Goal: Task Accomplishment & Management: Complete application form

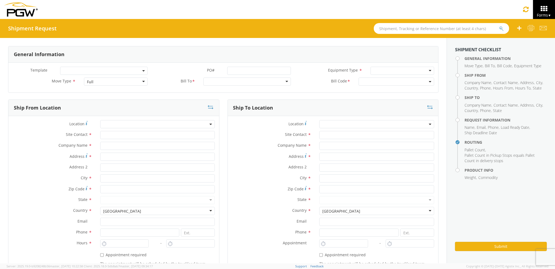
click at [111, 81] on div "Full" at bounding box center [115, 81] width 63 height 8
click at [153, 131] on div "Location *" at bounding box center [113, 125] width 211 height 11
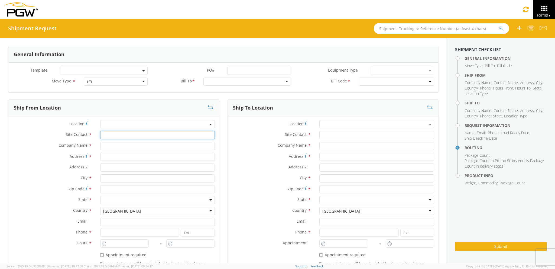
click at [153, 137] on input "text" at bounding box center [157, 135] width 115 height 8
click at [150, 148] on input "text" at bounding box center [157, 146] width 115 height 8
type input "PGW auto glass c/o AT RENTALS"
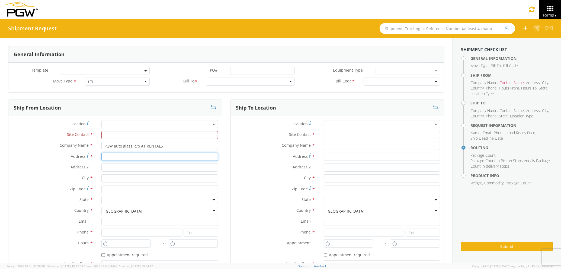
type input "[STREET_ADDRESS]"
type input "5"
type input "[GEOGRAPHIC_DATA]"
type input "04769"
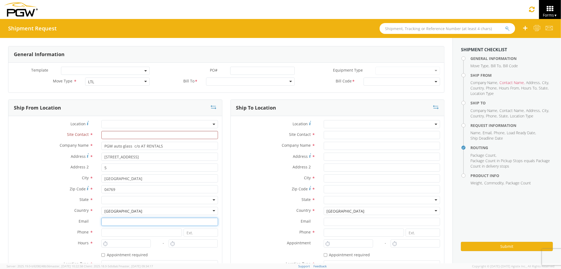
type input "[EMAIL_ADDRESS][DOMAIN_NAME]"
type input "2077745169"
type input "PGW auto glass c/o AT RENTALS"
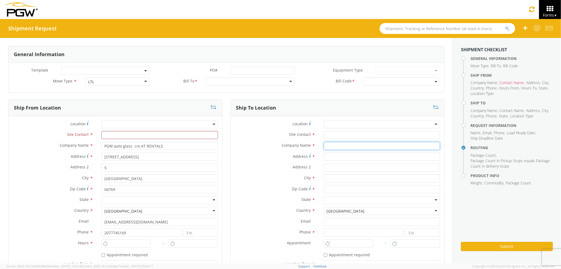
type input "PGW auto glass c/o AT RENTALS"
type input "[STREET_ADDRESS]"
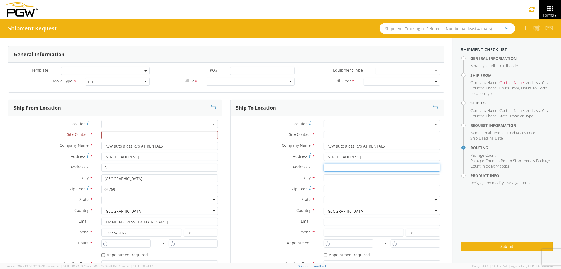
type input "5"
type input "[GEOGRAPHIC_DATA]"
type input "04769"
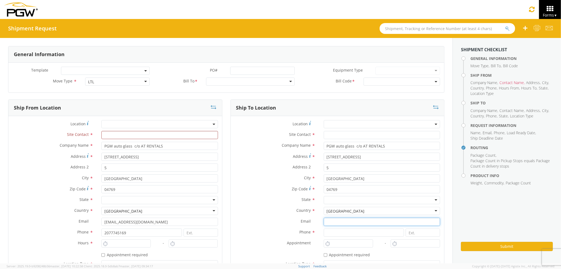
type input "[EMAIL_ADDRESS][DOMAIN_NAME]"
type input "2077745169"
type input "PGW auto glass c/o AT RENTALS"
type input "Agility"
type input "[EMAIL_ADDRESS][DOMAIN_NAME]"
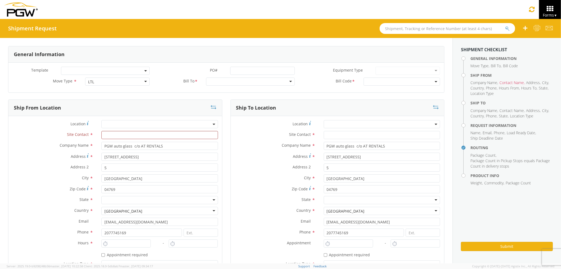
type input "2077745169"
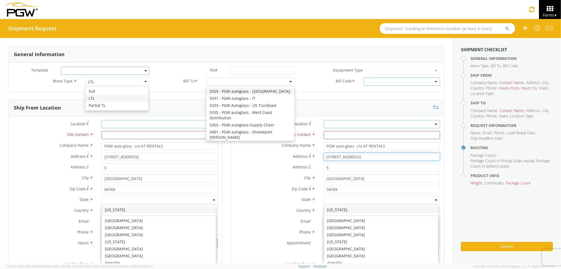
drag, startPoint x: 316, startPoint y: 160, endPoint x: 306, endPoint y: 160, distance: 10.3
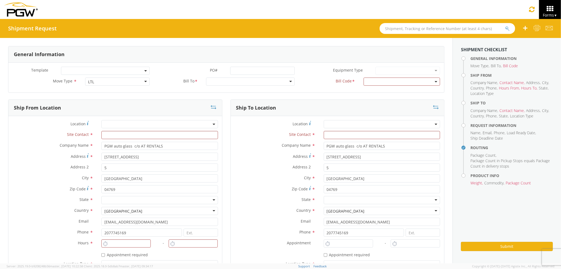
click at [372, 152] on div "Company Name * PGW auto glass c/o AT RENTALS searching..." at bounding box center [338, 147] width 214 height 11
click at [370, 153] on input "[STREET_ADDRESS]" at bounding box center [382, 157] width 116 height 8
type input "[STREET_ADDRESS][PERSON_NAME]"
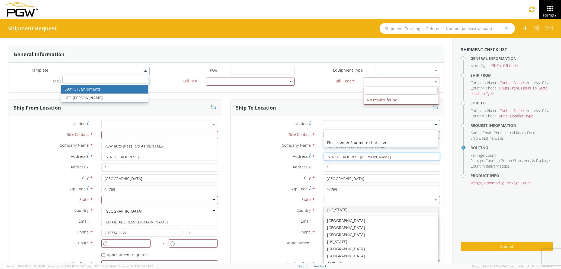
scroll to position [4, 0]
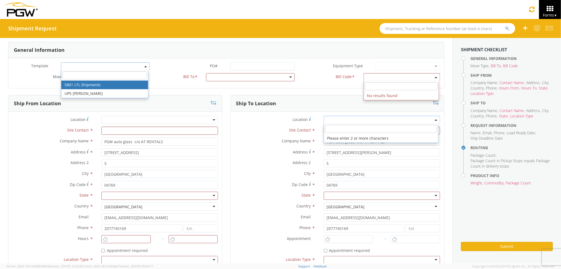
type input "[GEOGRAPHIC_DATA]"
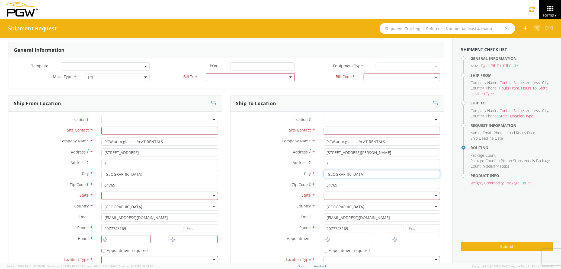
drag, startPoint x: 351, startPoint y: 174, endPoint x: 305, endPoint y: 175, distance: 46.1
click at [305, 175] on div "City * [GEOGRAPHIC_DATA]" at bounding box center [338, 174] width 214 height 8
type input "[PERSON_NAME]"
type input "PGW Auto Glass"
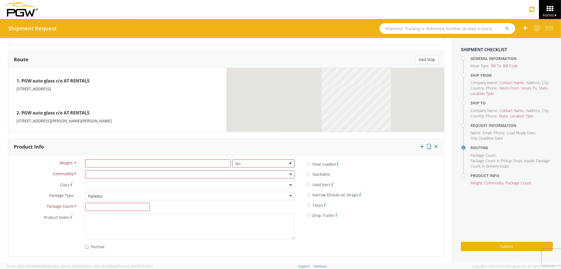
scroll to position [0, 0]
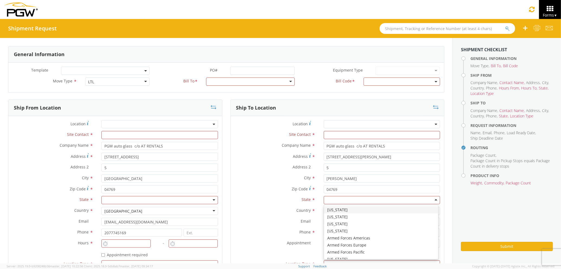
click at [432, 200] on div at bounding box center [382, 200] width 116 height 8
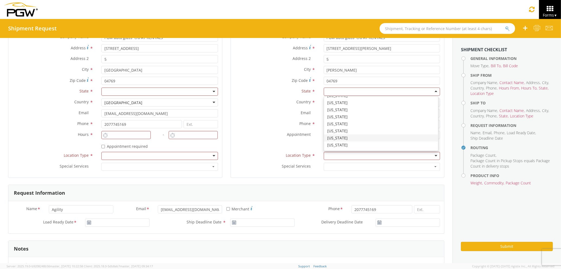
scroll to position [126, 0]
click at [293, 143] on div "* Appointment required" at bounding box center [338, 145] width 214 height 7
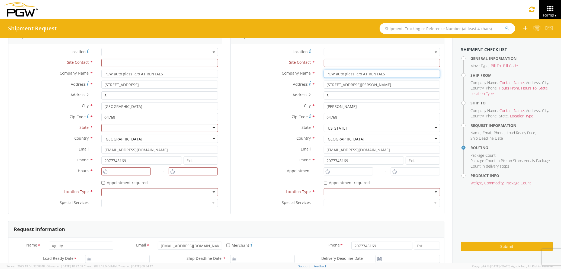
drag, startPoint x: 381, startPoint y: 74, endPoint x: 352, endPoint y: 74, distance: 28.4
click at [352, 74] on input "PGW auto glass c/o AT RENTALS" at bounding box center [382, 74] width 116 height 8
type input "PGW auto glass"
click at [356, 61] on input "text" at bounding box center [382, 63] width 116 height 8
type input "j"
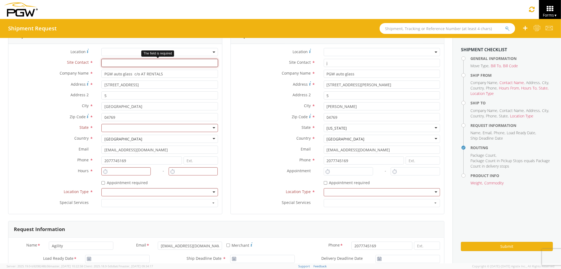
click at [173, 66] on input "text" at bounding box center [159, 63] width 116 height 8
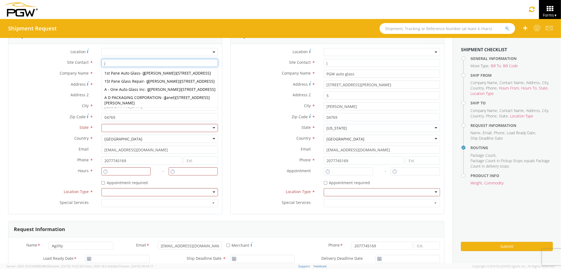
type input "j"
click at [156, 129] on div at bounding box center [159, 128] width 116 height 8
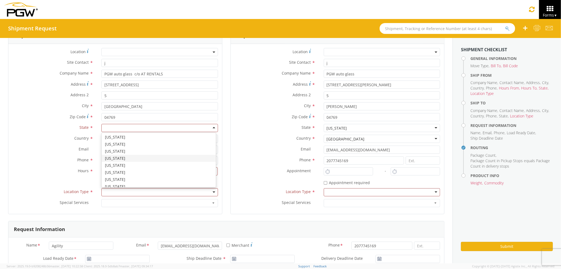
scroll to position [126, 0]
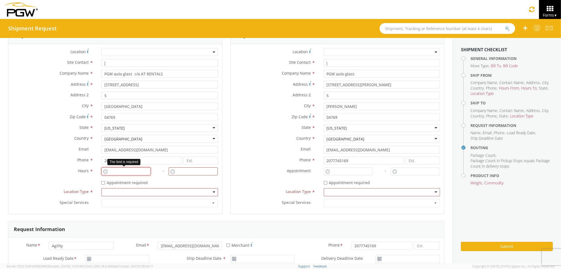
type input "7:00 AM"
type input "8:00 AM"
click at [142, 170] on input "7:00 AM" at bounding box center [125, 171] width 49 height 8
click at [162, 195] on div at bounding box center [159, 192] width 116 height 8
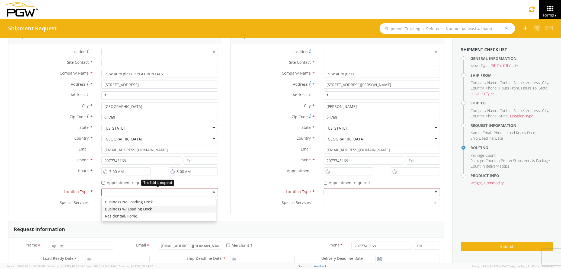
drag, startPoint x: 158, startPoint y: 205, endPoint x: 165, endPoint y: 203, distance: 7.4
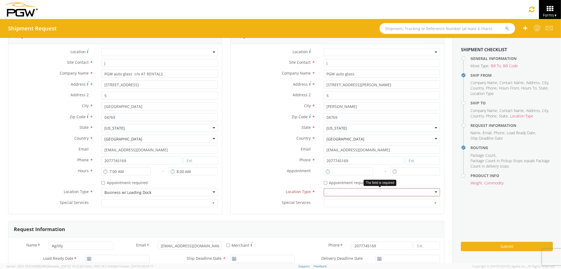
click at [334, 194] on div at bounding box center [382, 192] width 116 height 8
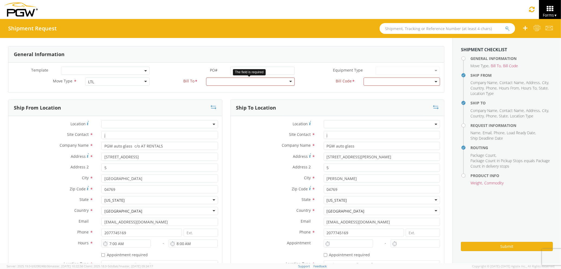
click at [243, 84] on div at bounding box center [250, 81] width 89 height 8
type input "5559"
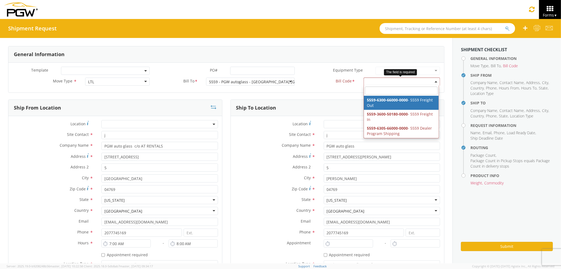
click at [373, 85] on span at bounding box center [401, 81] width 76 height 8
drag, startPoint x: 374, startPoint y: 101, endPoint x: 290, endPoint y: 160, distance: 101.9
select select "5559-6300-66000-0000"
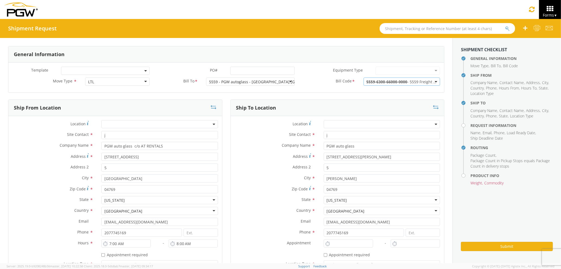
click at [263, 176] on label "City *" at bounding box center [275, 177] width 89 height 7
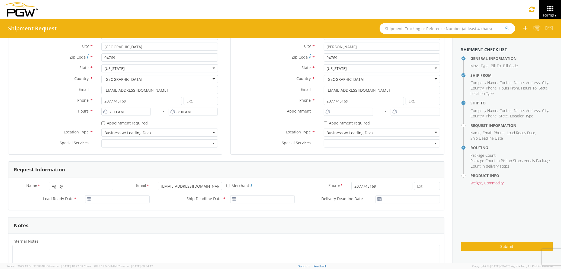
scroll to position [144, 0]
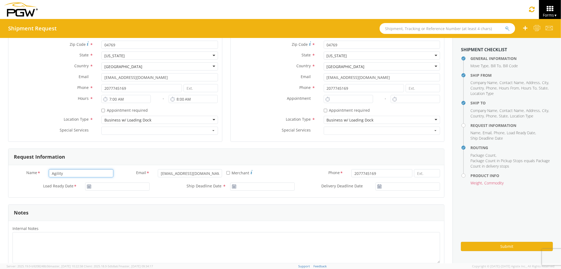
drag, startPoint x: 87, startPoint y: 176, endPoint x: 16, endPoint y: 174, distance: 71.5
click at [16, 174] on div "Name * Agility" at bounding box center [62, 173] width 109 height 8
type input "[PERSON_NAME] [PERSON_NAME]"
type input "PGW auto glass c/o AT RENTALS"
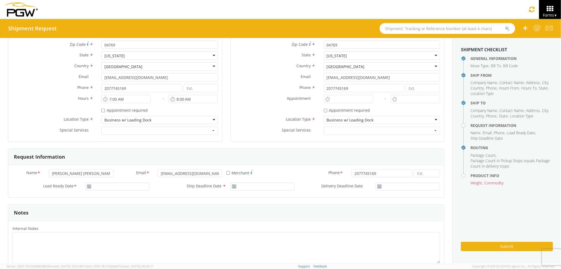
click at [124, 49] on input "04769" at bounding box center [159, 45] width 116 height 8
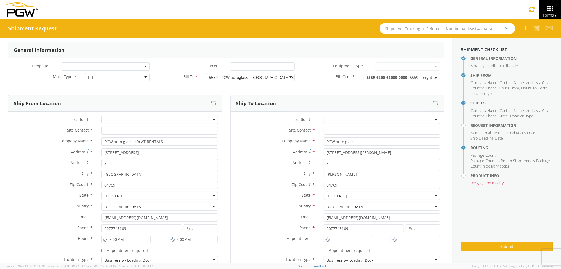
click at [271, 227] on label "Phone *" at bounding box center [275, 227] width 89 height 7
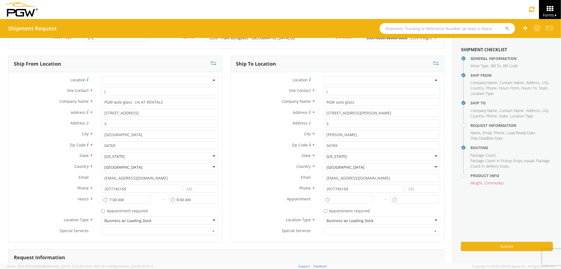
scroll to position [113, 0]
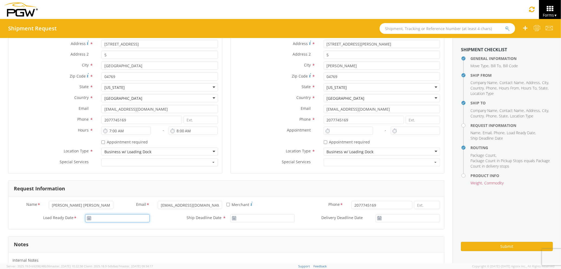
type input "[DATE]"
click at [108, 221] on input "[DATE]" at bounding box center [117, 218] width 64 height 8
click at [101, 192] on td "22" at bounding box center [101, 192] width 11 height 8
type input "[DATE]"
click at [261, 218] on input "[DATE]" at bounding box center [262, 218] width 64 height 8
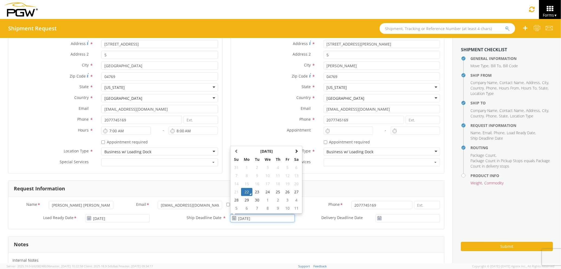
click at [244, 193] on td "22" at bounding box center [246, 192] width 11 height 8
click at [381, 218] on input "[DATE]" at bounding box center [407, 218] width 64 height 8
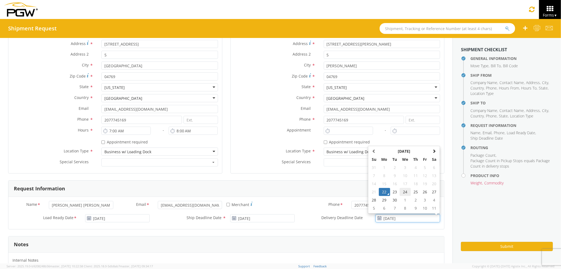
click at [401, 191] on td "24" at bounding box center [404, 192] width 11 height 8
type input "[DATE]"
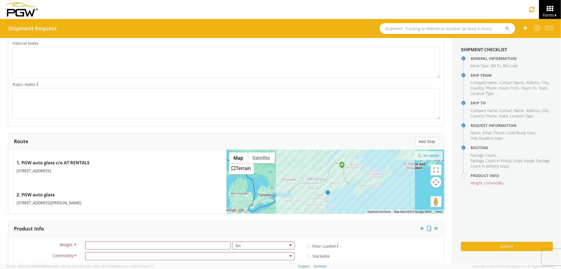
scroll to position [413, 0]
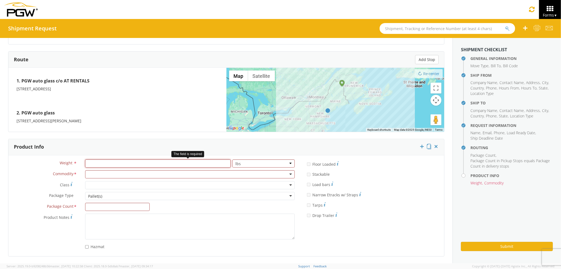
click at [131, 164] on input "number" at bounding box center [157, 163] width 145 height 8
type input "1000"
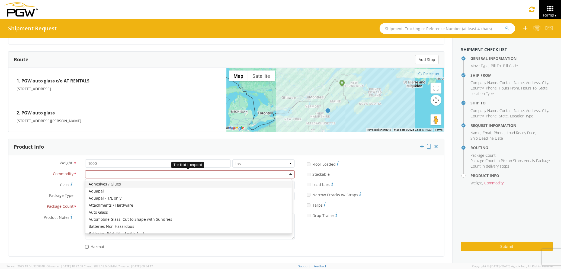
click at [137, 174] on div at bounding box center [189, 174] width 209 height 8
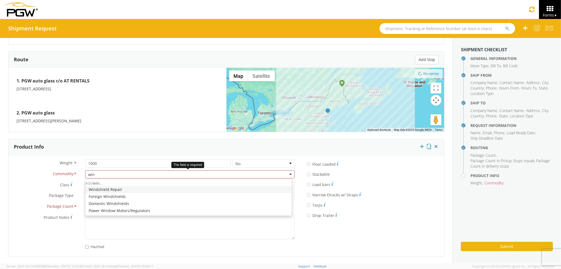
type input "wind"
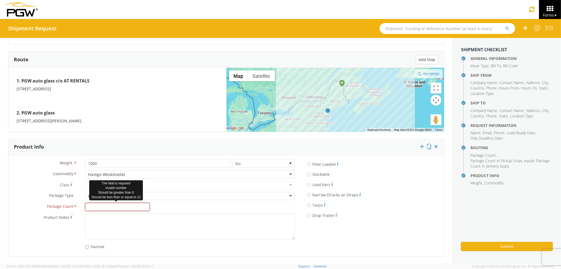
click at [121, 206] on input "Package Count *" at bounding box center [117, 207] width 64 height 8
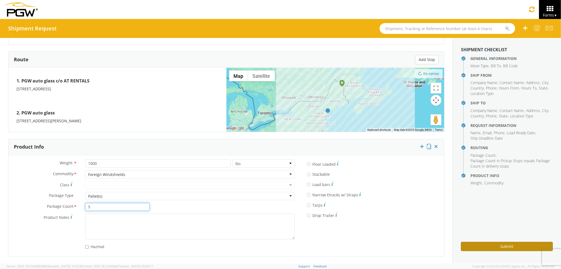
type input "5"
click at [477, 246] on button "Submit" at bounding box center [507, 246] width 92 height 9
